Goal: Transaction & Acquisition: Register for event/course

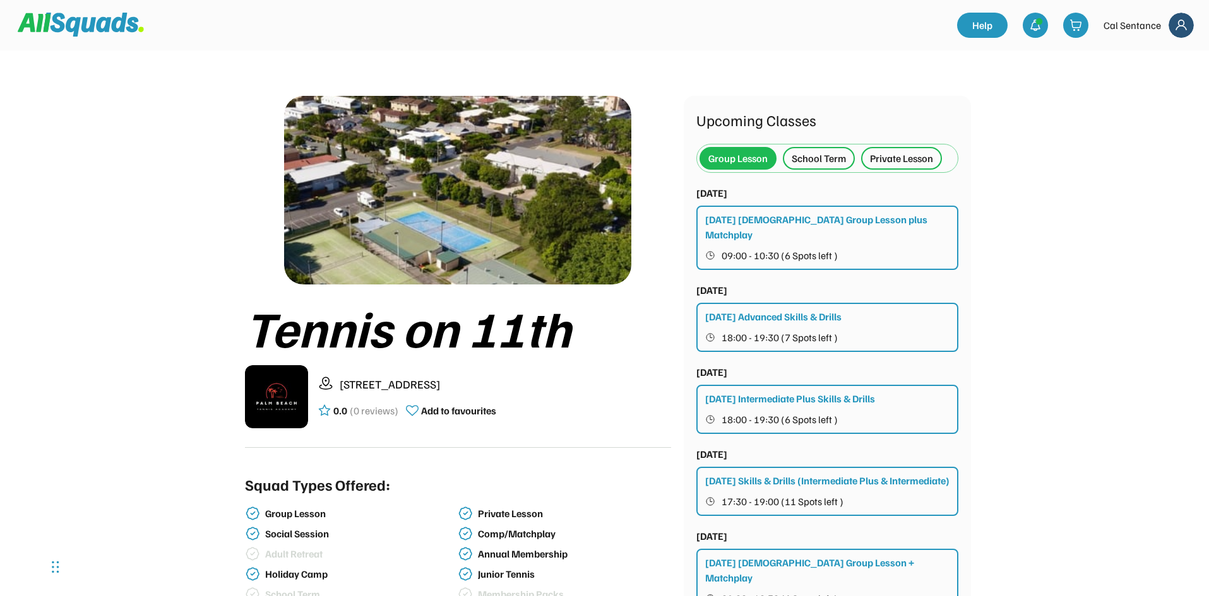
click at [887, 387] on div "Monday Intermediate Plus Skills & Drills 18:00 - 19:30 (6 Spots left )" at bounding box center [827, 409] width 262 height 49
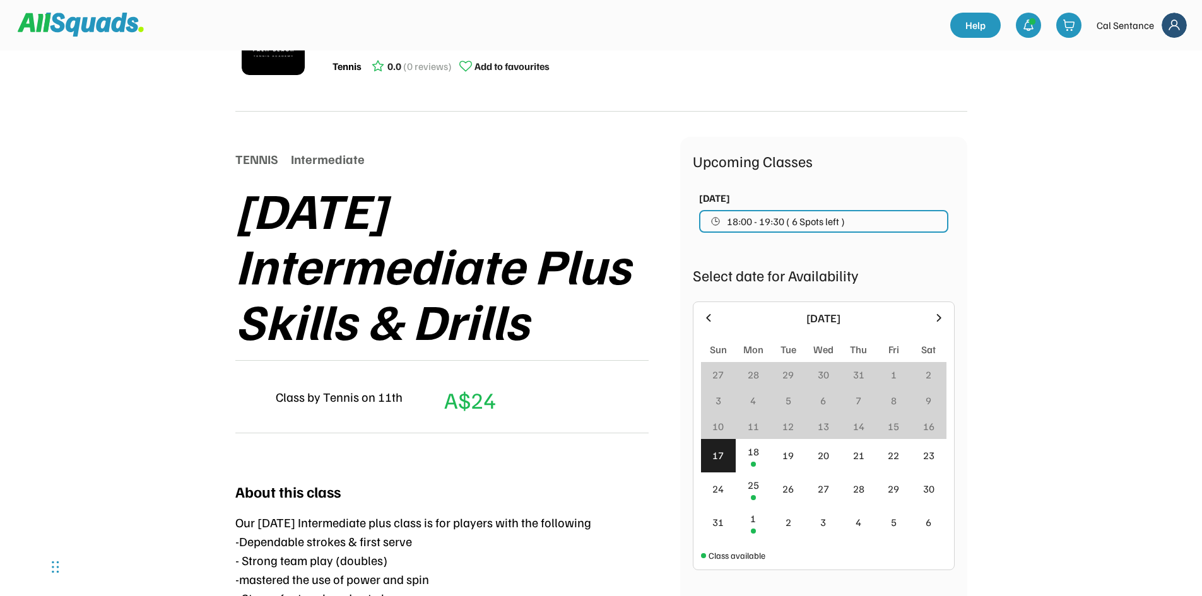
scroll to position [63, 0]
click at [759, 454] on div "18" at bounding box center [753, 451] width 11 height 15
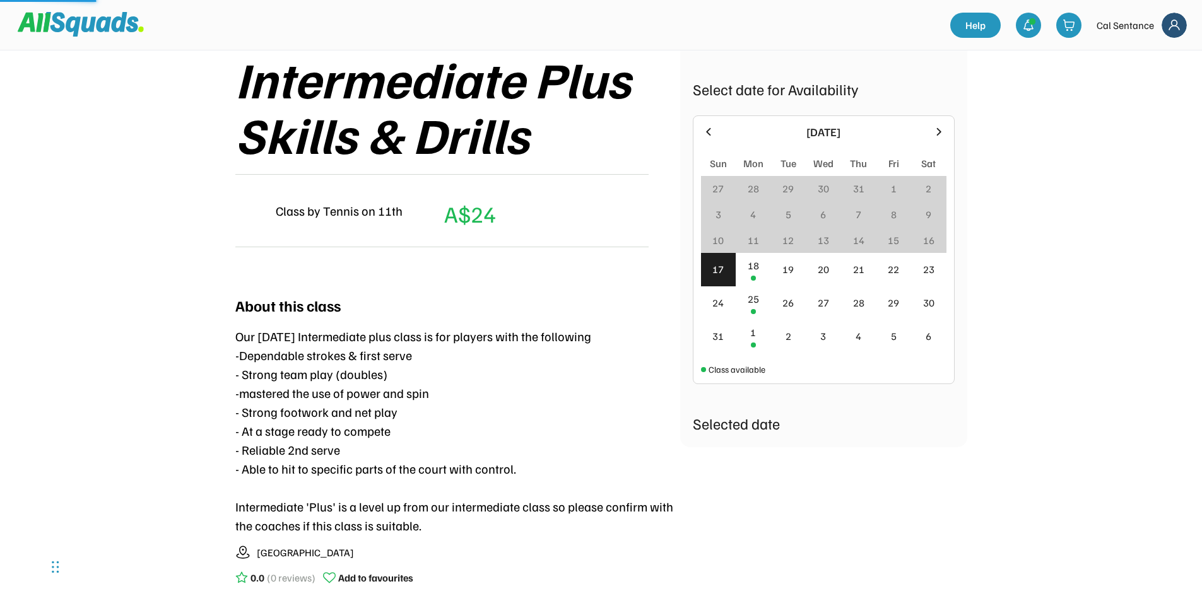
scroll to position [316, 0]
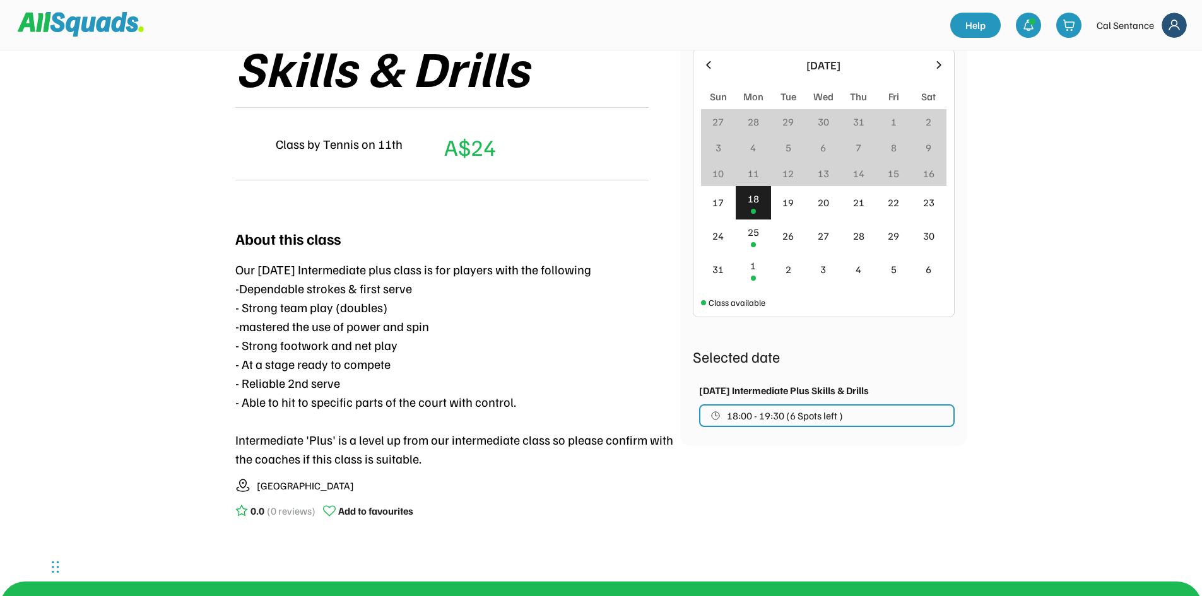
click at [820, 413] on span "18:00 - 19:30 (6 Spots left )" at bounding box center [785, 416] width 116 height 10
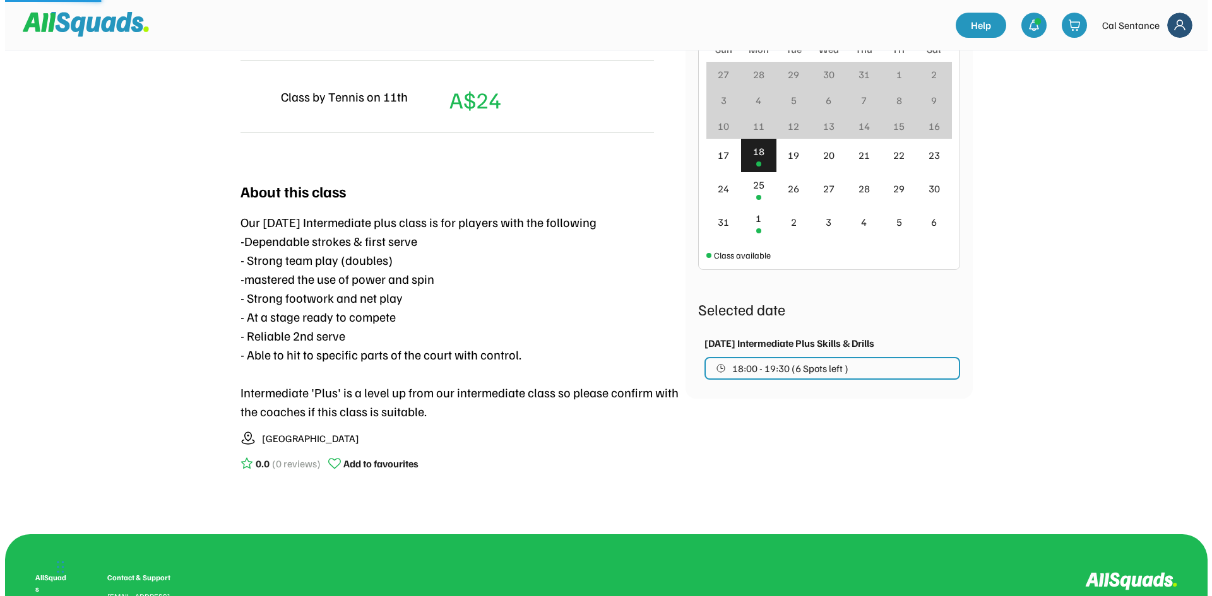
scroll to position [442, 0]
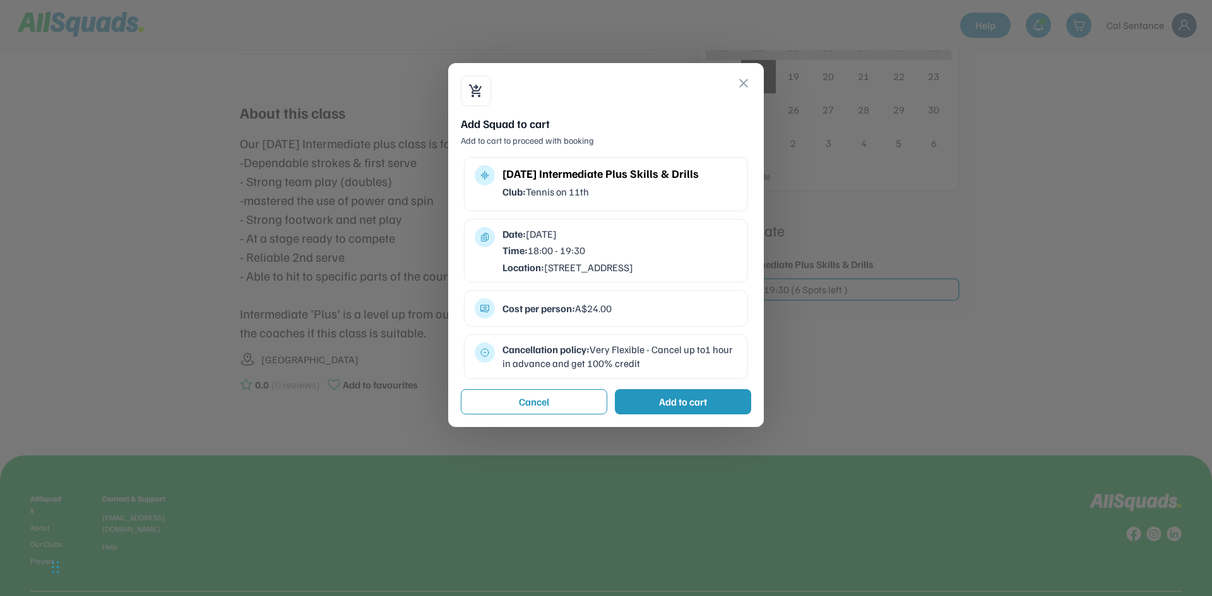
click at [704, 410] on div "Add to cart" at bounding box center [683, 402] width 48 height 15
click at [656, 412] on button "Checkout" at bounding box center [680, 401] width 142 height 25
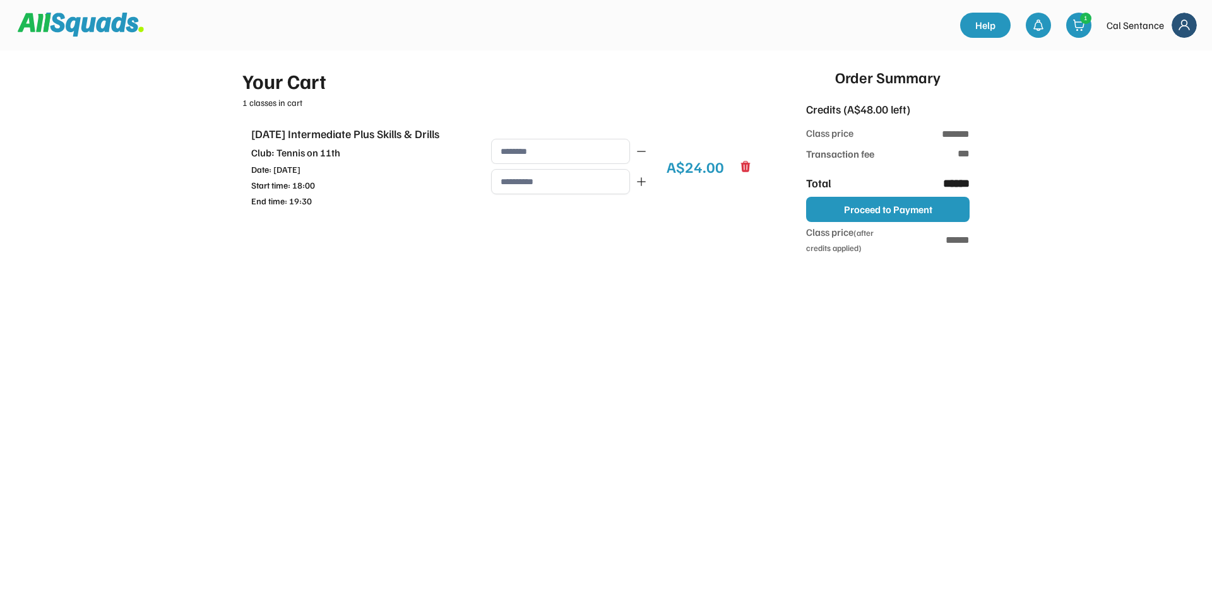
type input "**********"
click at [853, 206] on button "Proceed to Payment" at bounding box center [887, 209] width 163 height 25
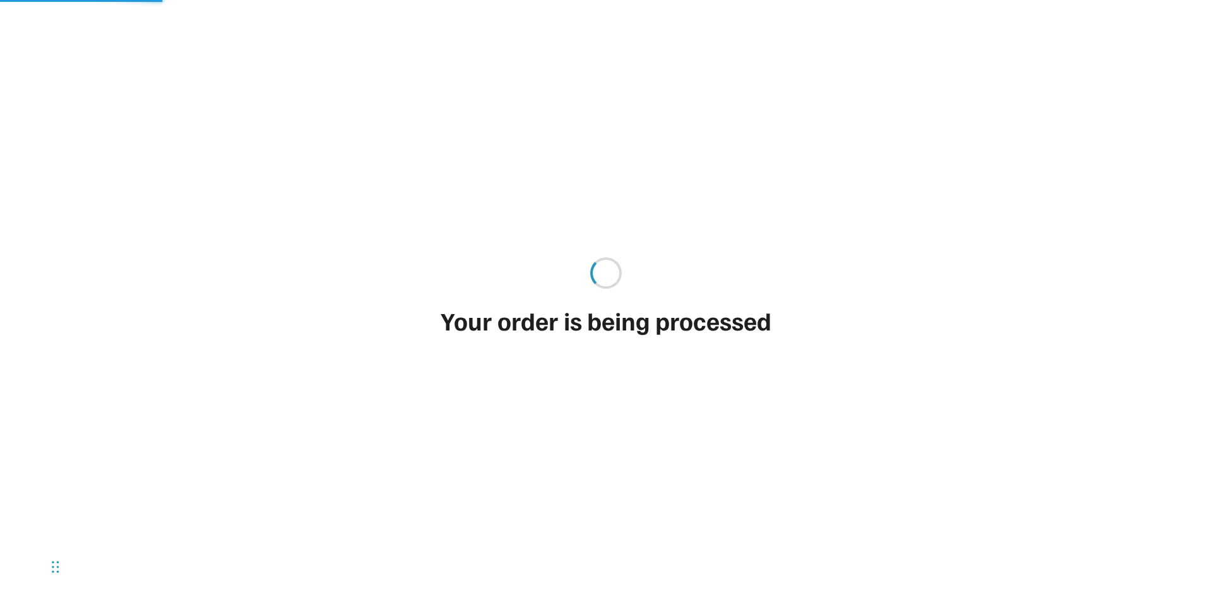
type input "**"
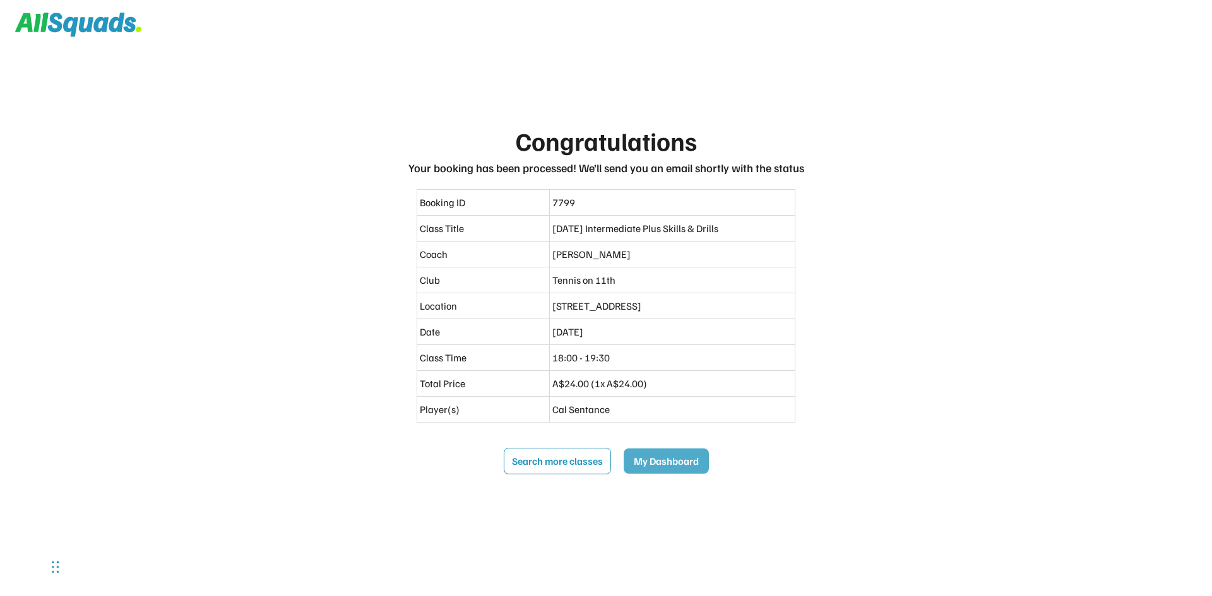
click at [655, 464] on button "My Dashboard" at bounding box center [666, 461] width 85 height 25
